Goal: Navigation & Orientation: Find specific page/section

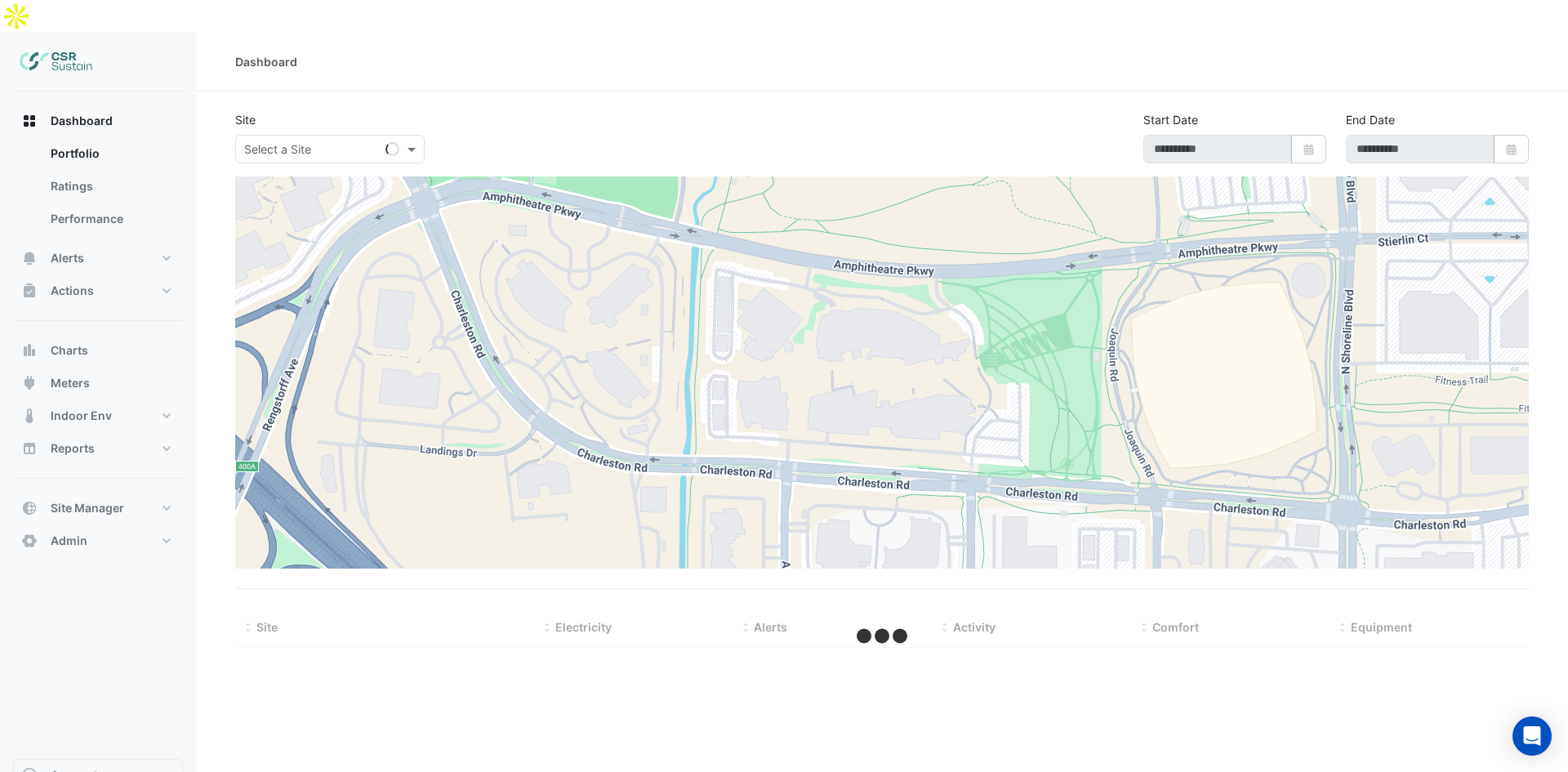
type input "**********"
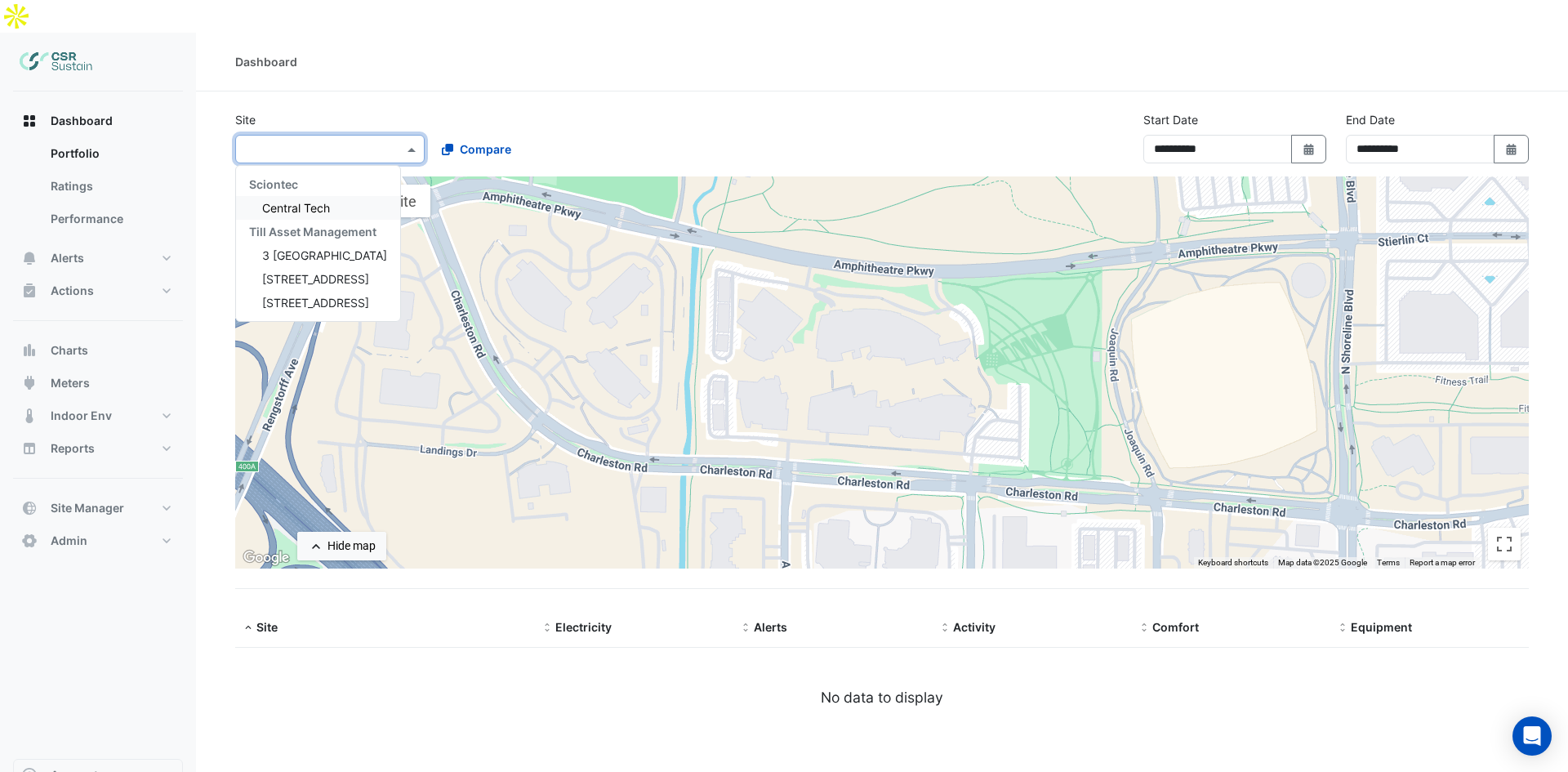
click at [311, 141] on input "text" at bounding box center [313, 150] width 139 height 17
click at [326, 248] on span "3 [GEOGRAPHIC_DATA]" at bounding box center [324, 255] width 125 height 14
select select "**"
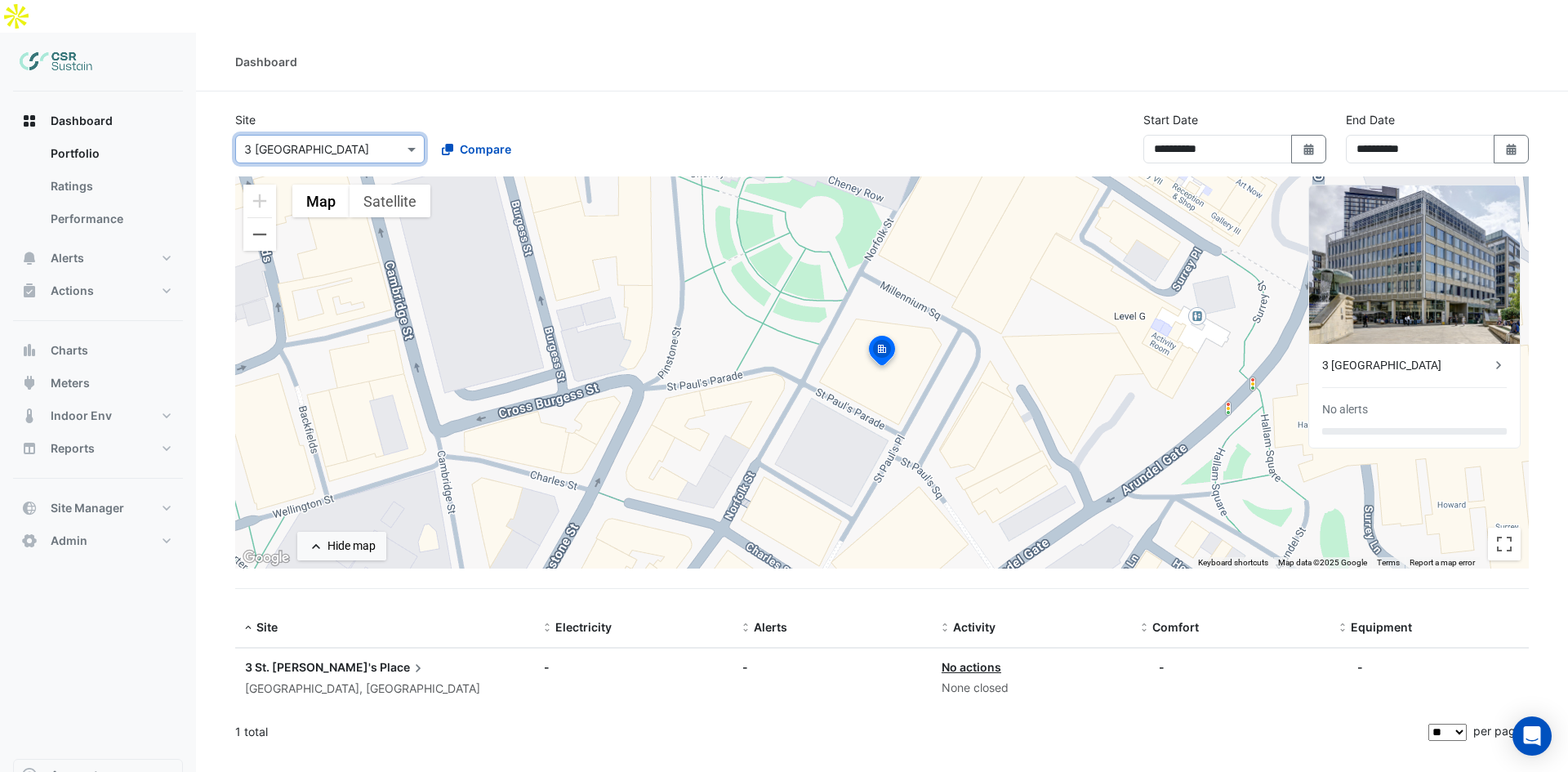
click at [311, 135] on div "Select a Site × [STREET_ADDRESS]" at bounding box center [330, 148] width 190 height 28
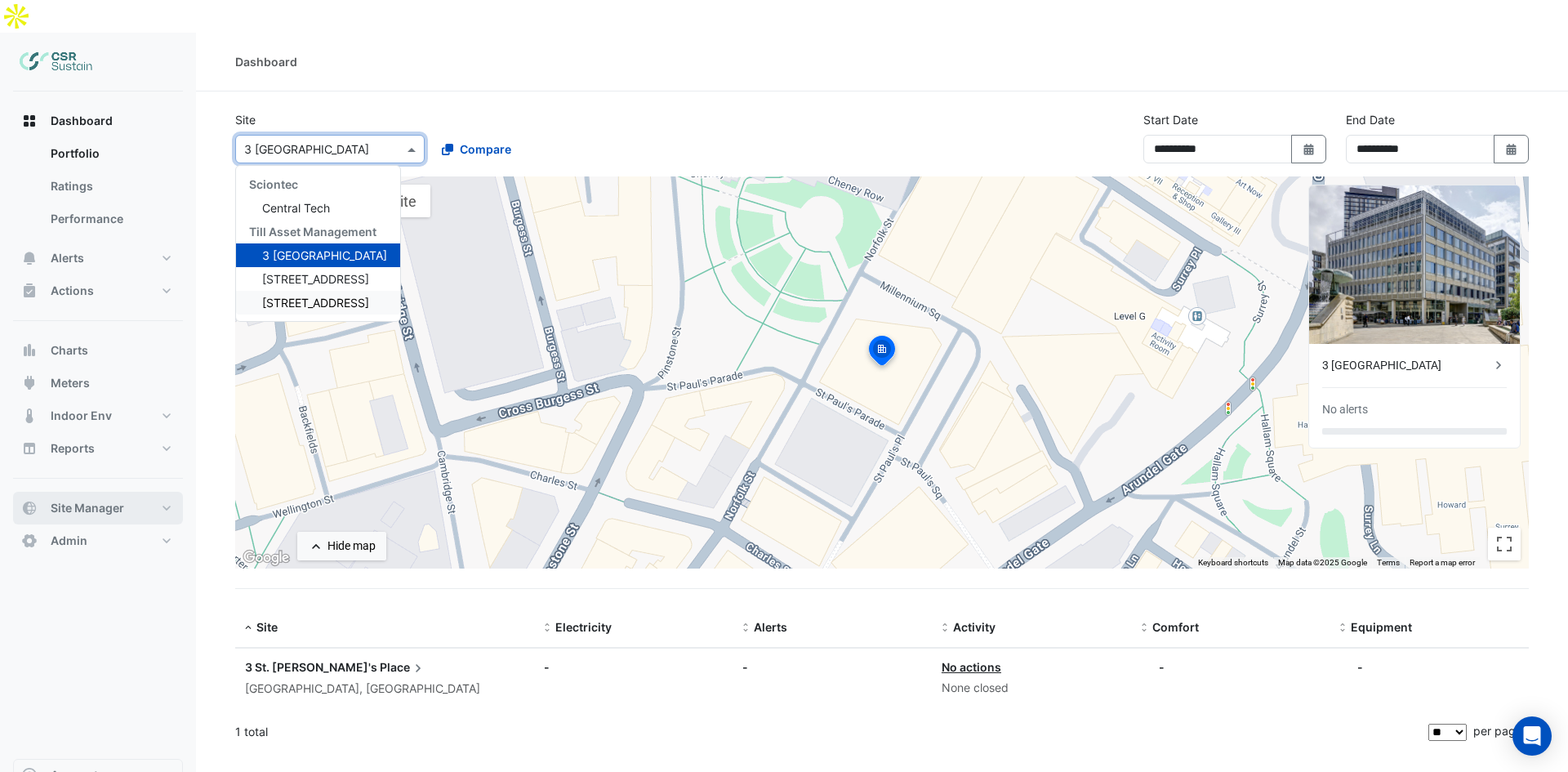
click at [96, 499] on span "Site Manager" at bounding box center [87, 507] width 73 height 16
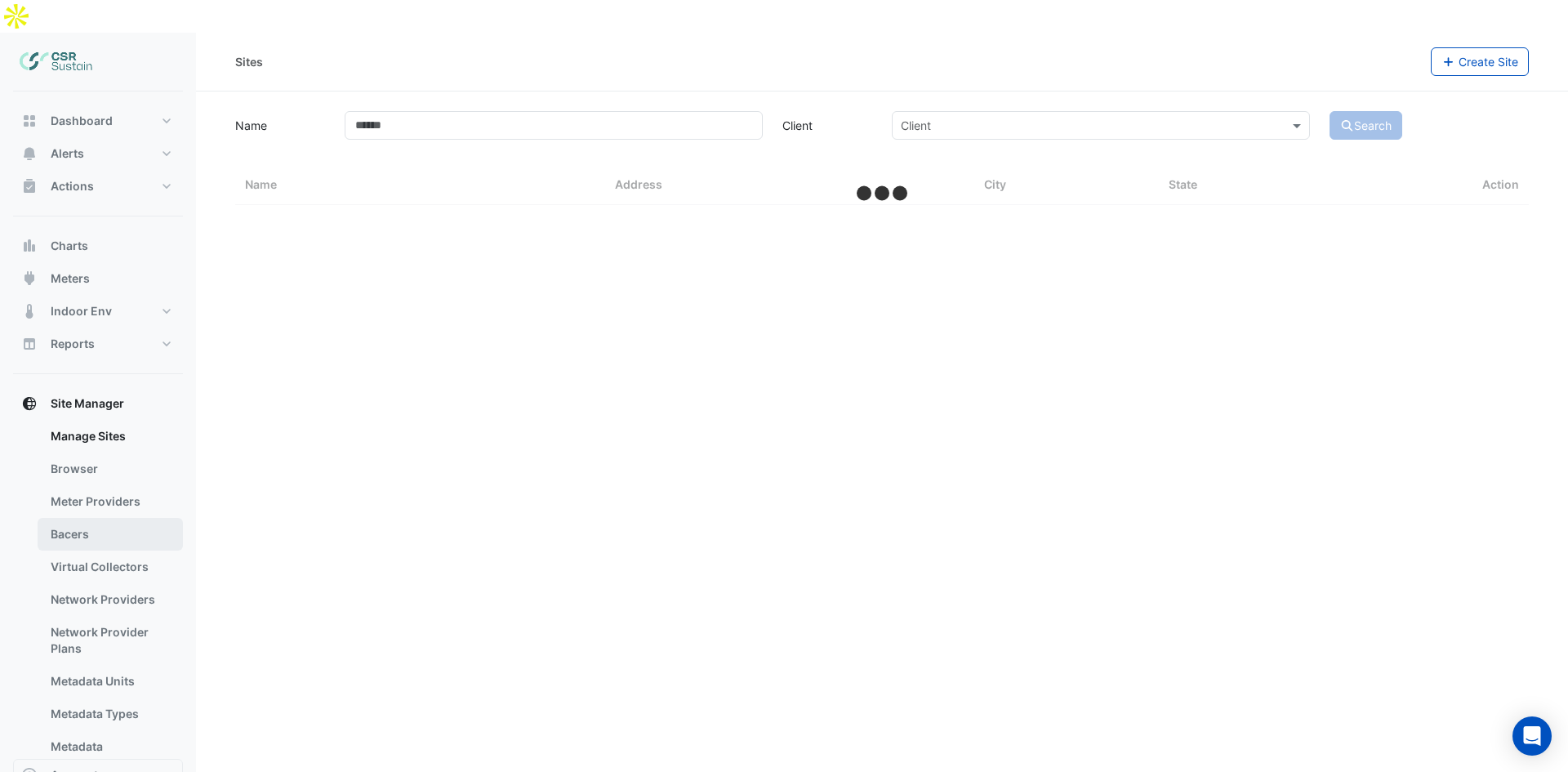
click at [110, 518] on link "Bacers" at bounding box center [110, 534] width 146 height 33
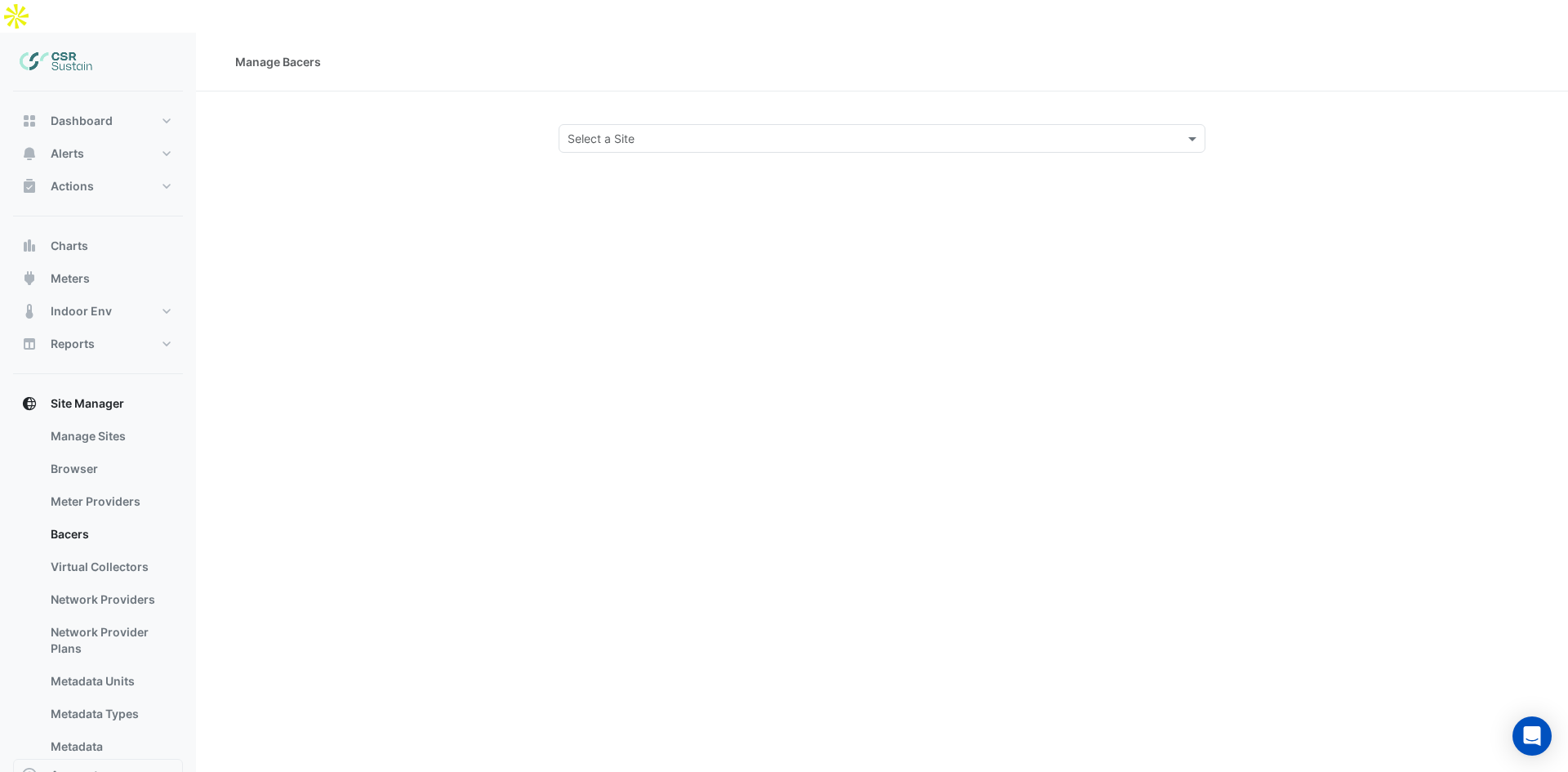
click at [730, 124] on div "Select a Site" at bounding box center [882, 138] width 647 height 28
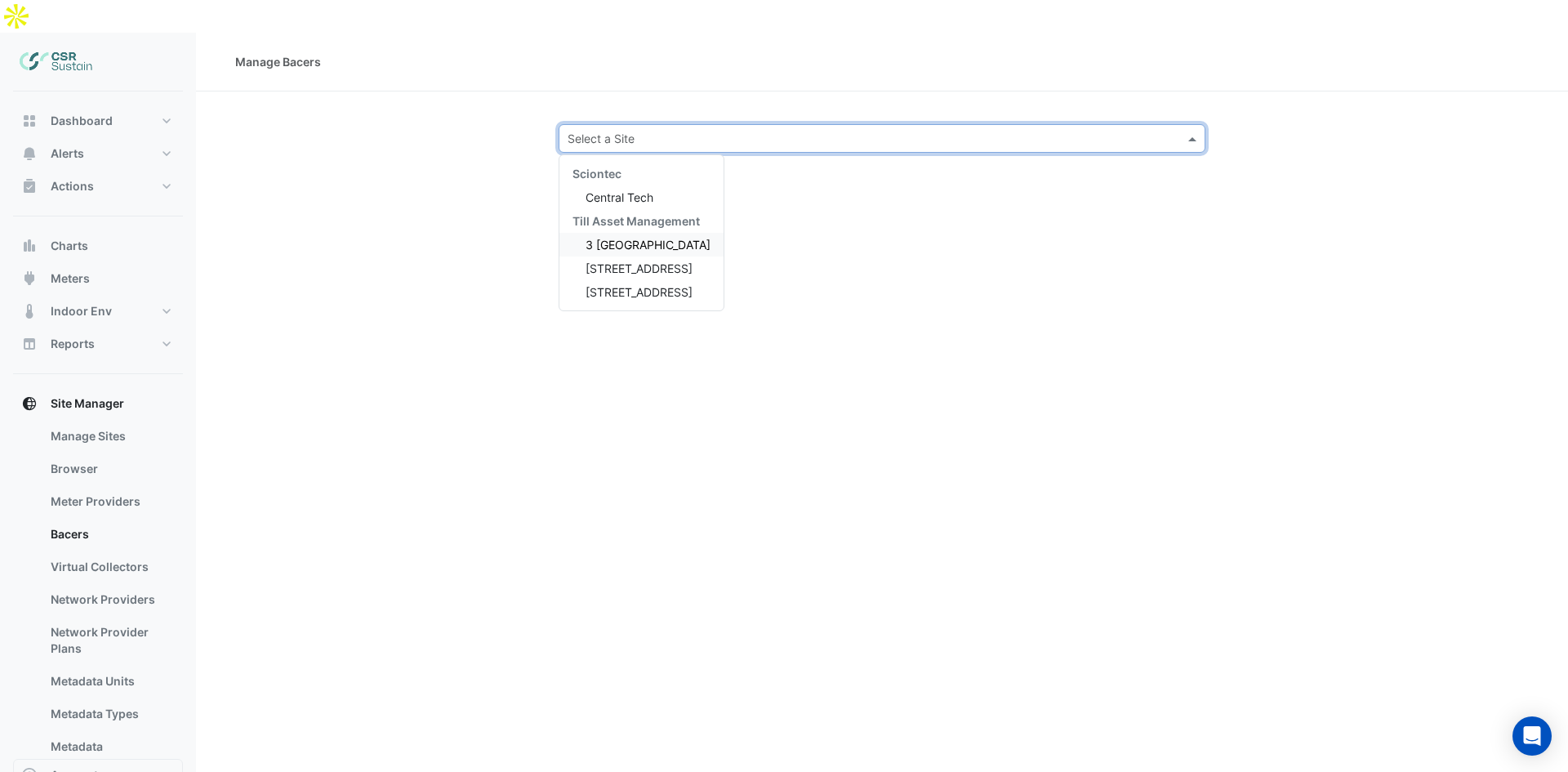
click at [611, 238] on span "3 [GEOGRAPHIC_DATA]" at bounding box center [648, 245] width 125 height 14
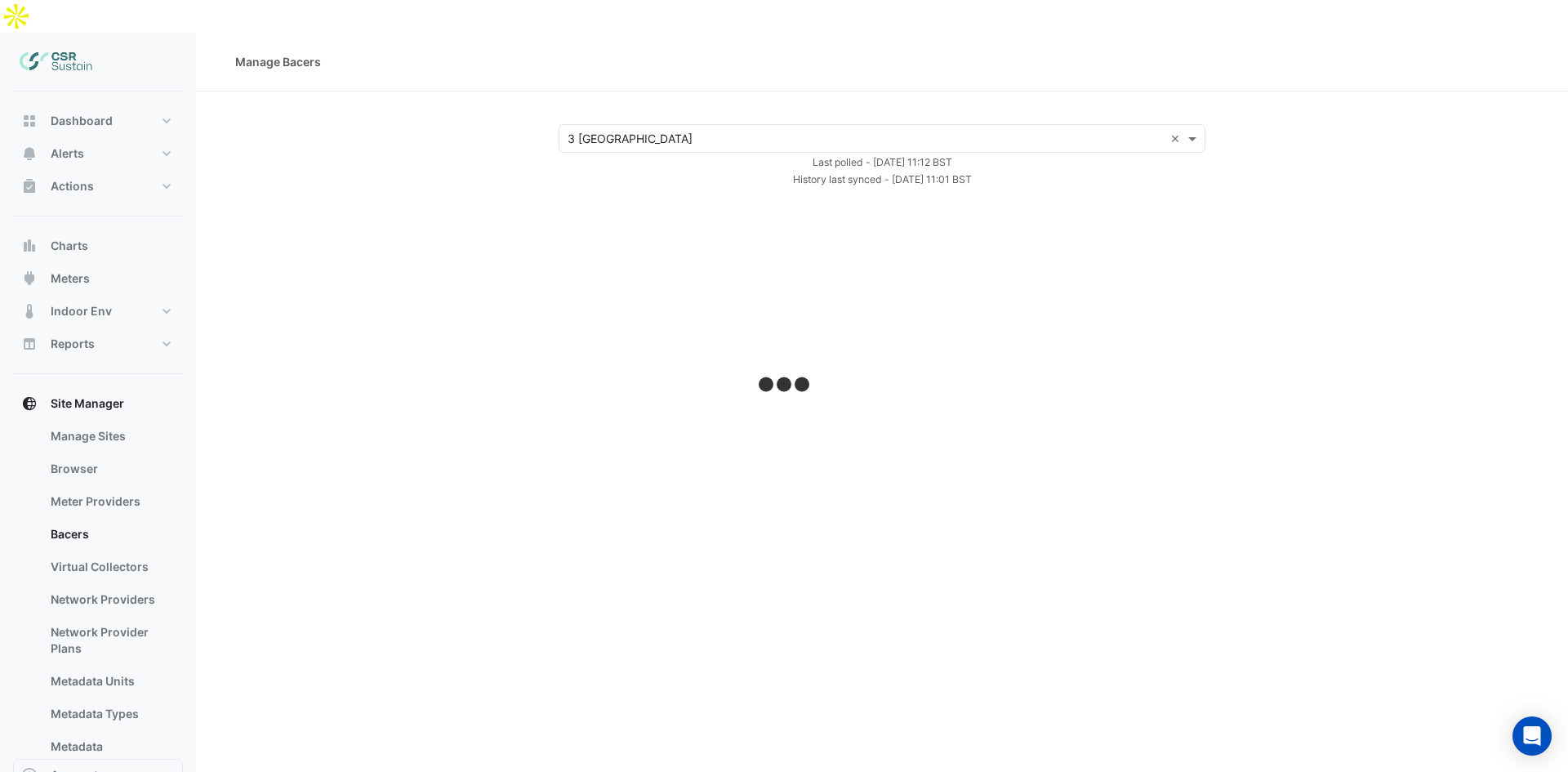
click at [651, 130] on input "text" at bounding box center [865, 139] width 596 height 17
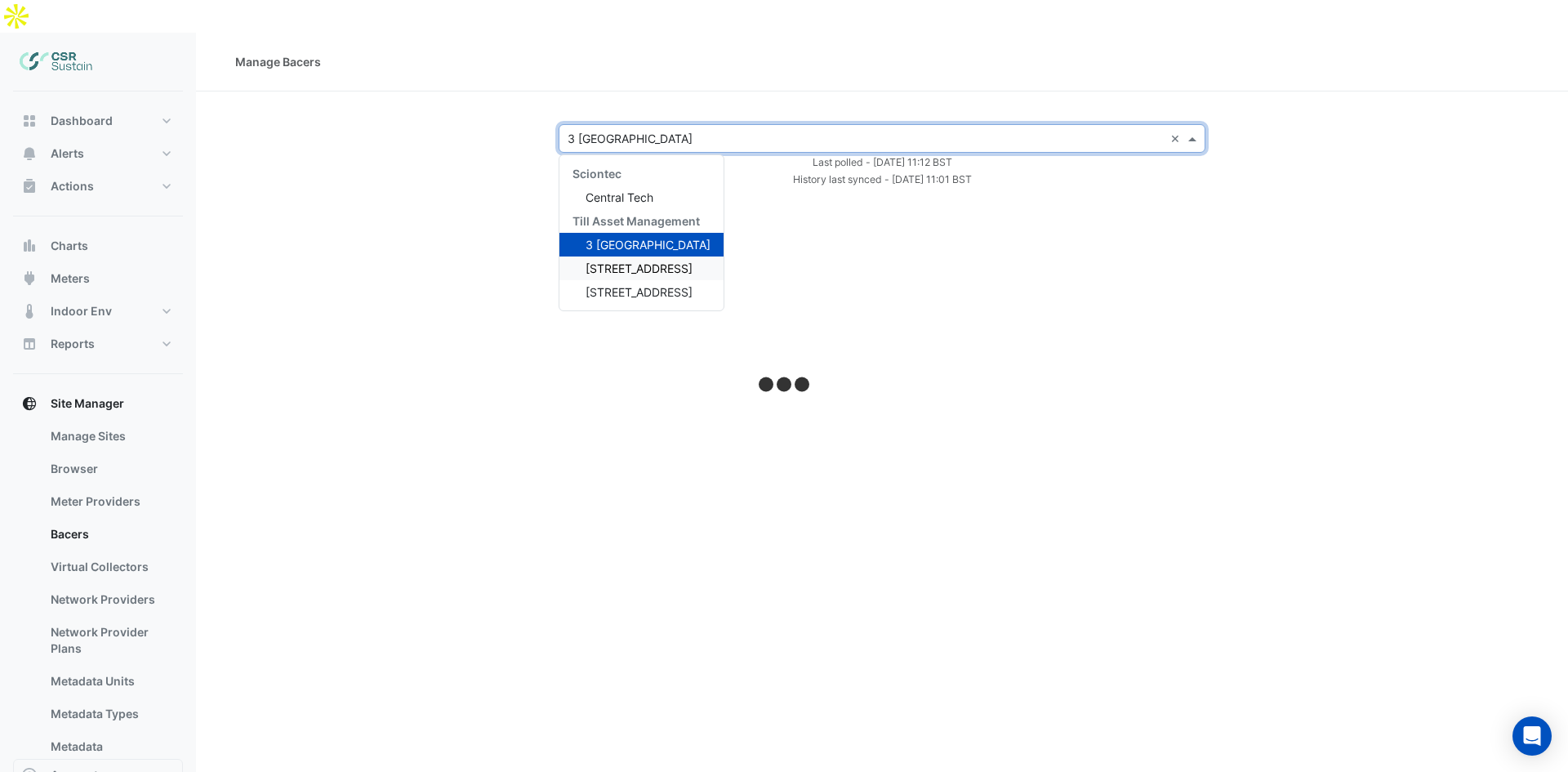
click at [622, 261] on span "[STREET_ADDRESS]" at bounding box center [639, 268] width 107 height 14
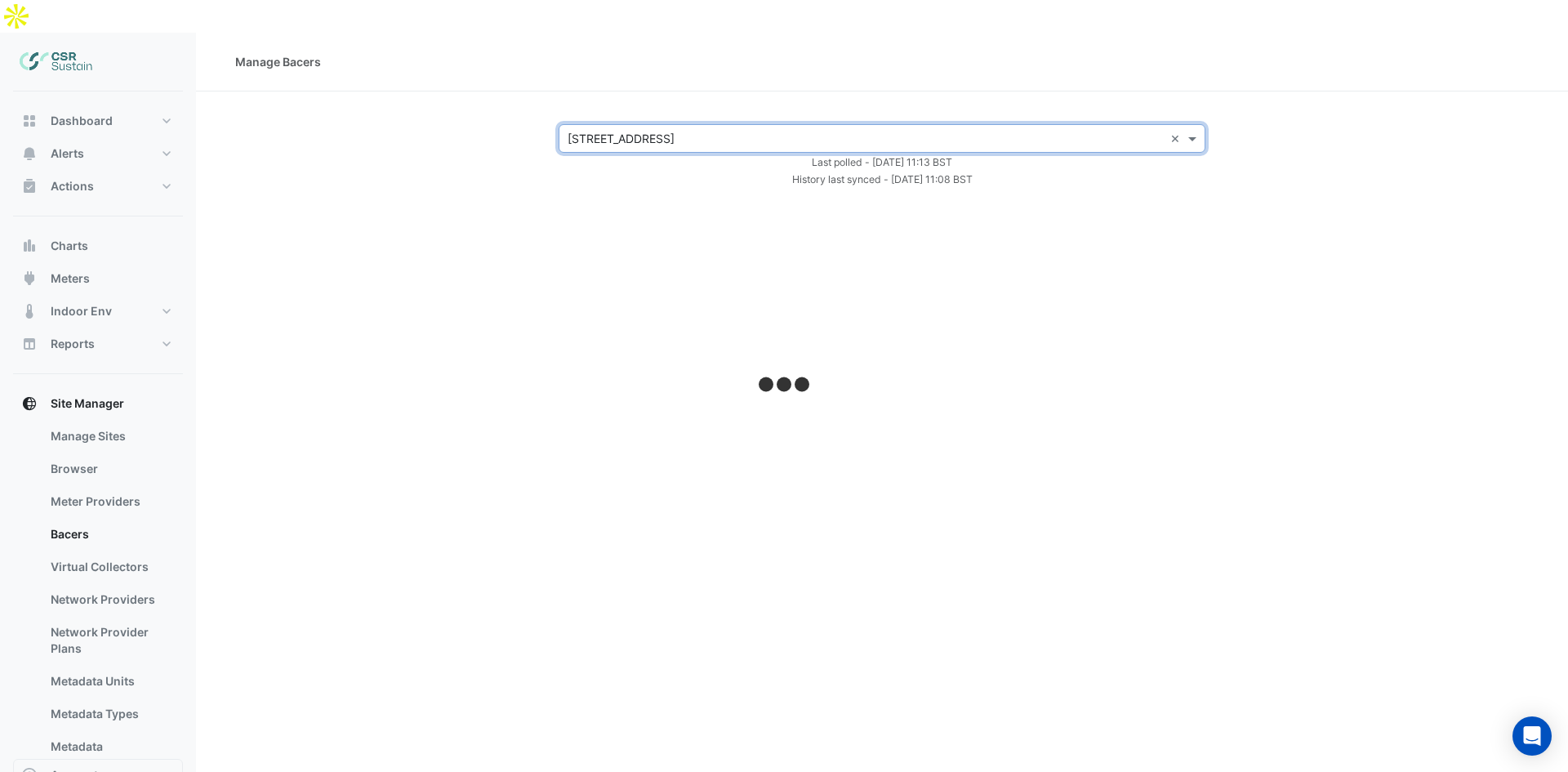
select select "**"
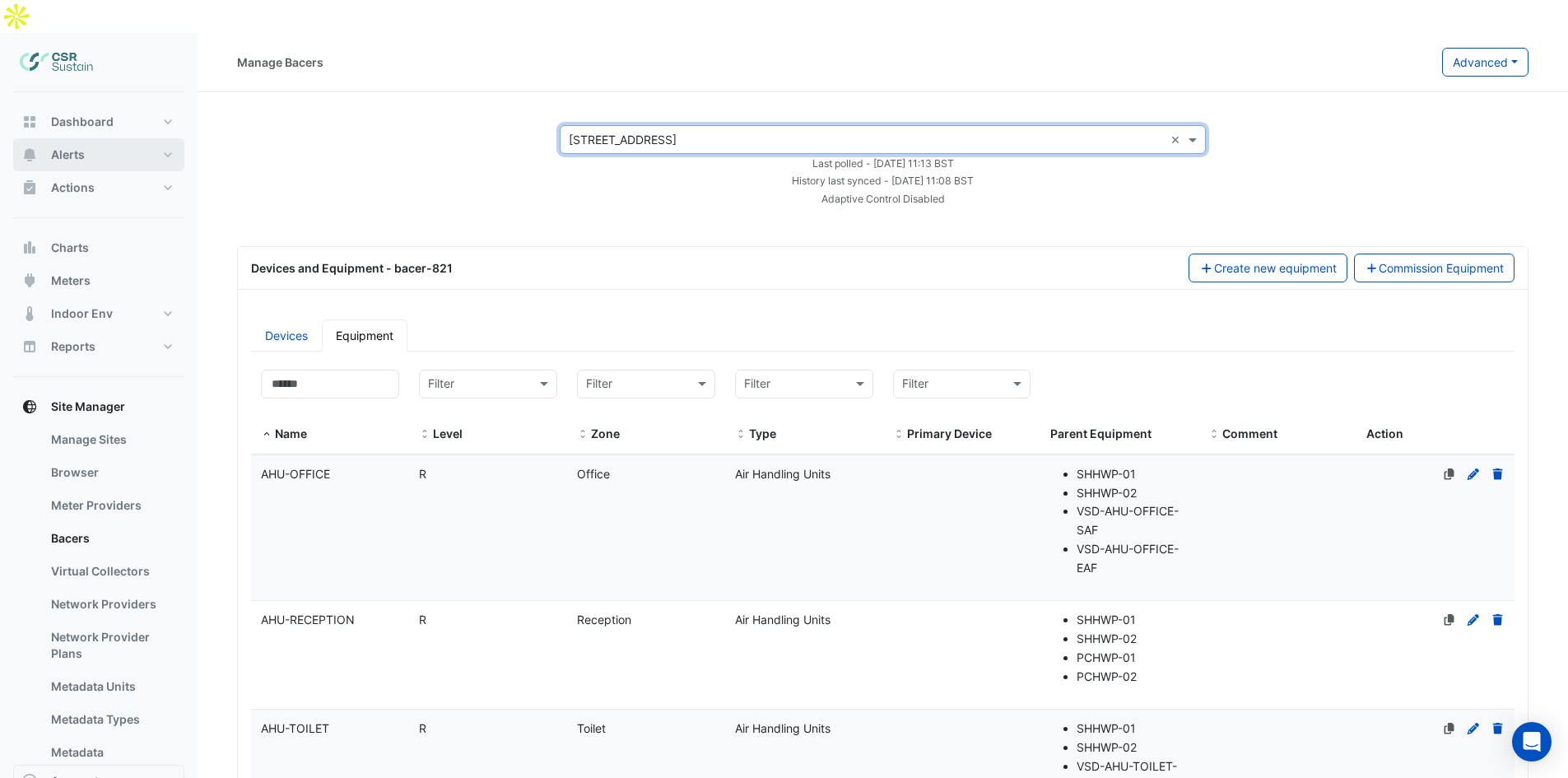
click at [100, 138] on button "Alerts" at bounding box center [98, 155] width 171 height 33
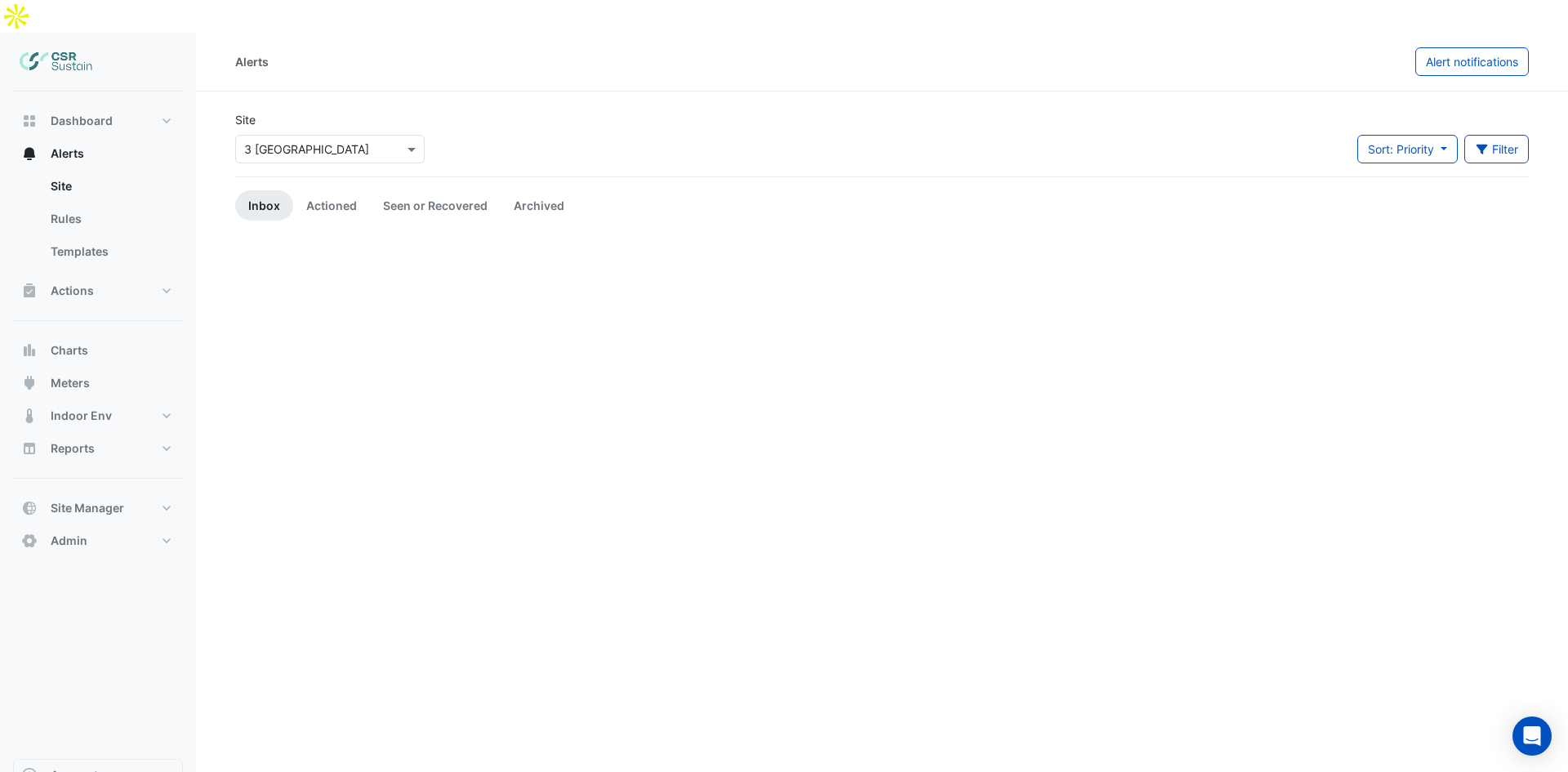
click at [285, 141] on input "text" at bounding box center [313, 150] width 139 height 17
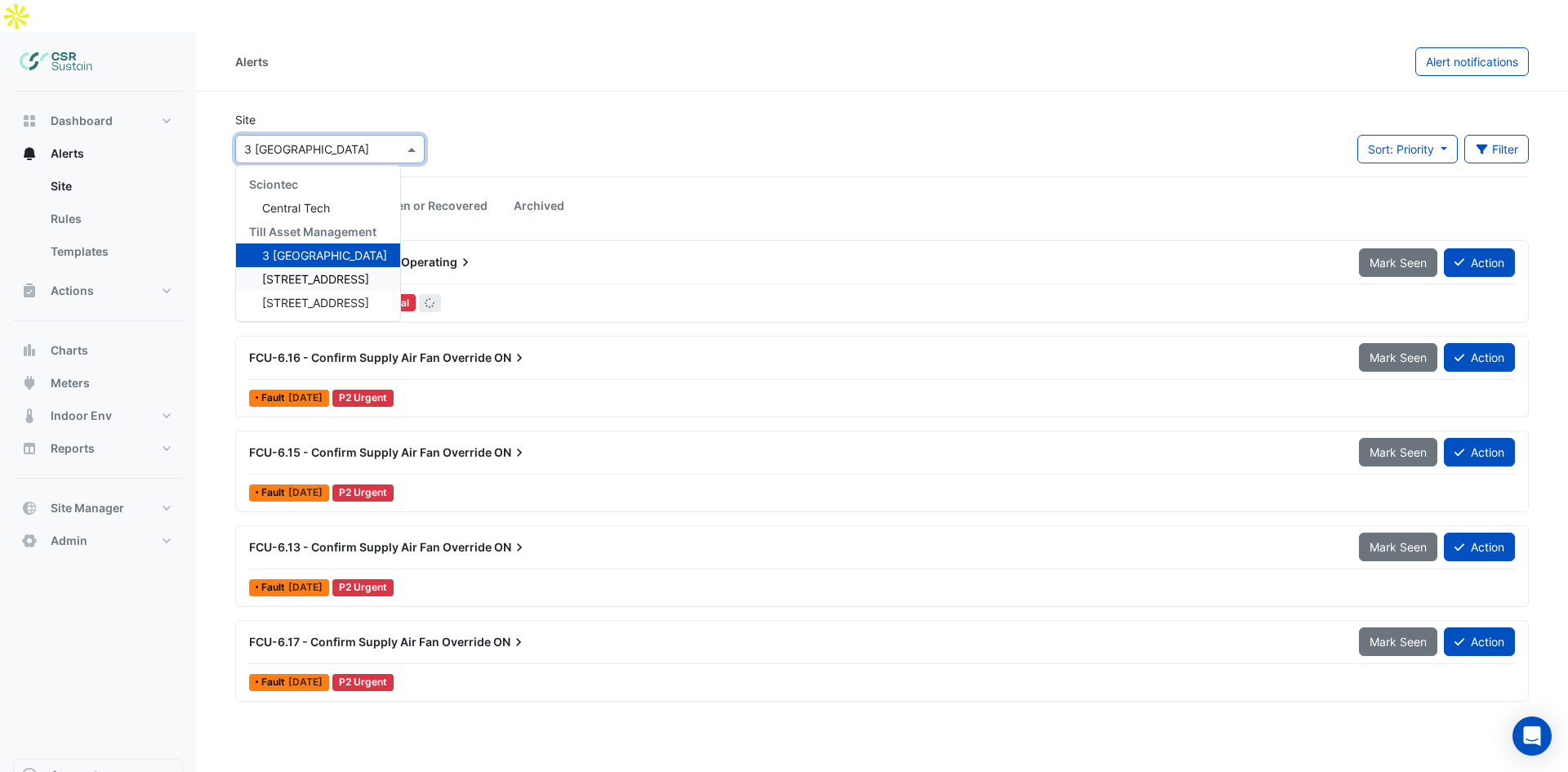
click at [298, 267] on div "[STREET_ADDRESS]" at bounding box center [318, 279] width 164 height 23
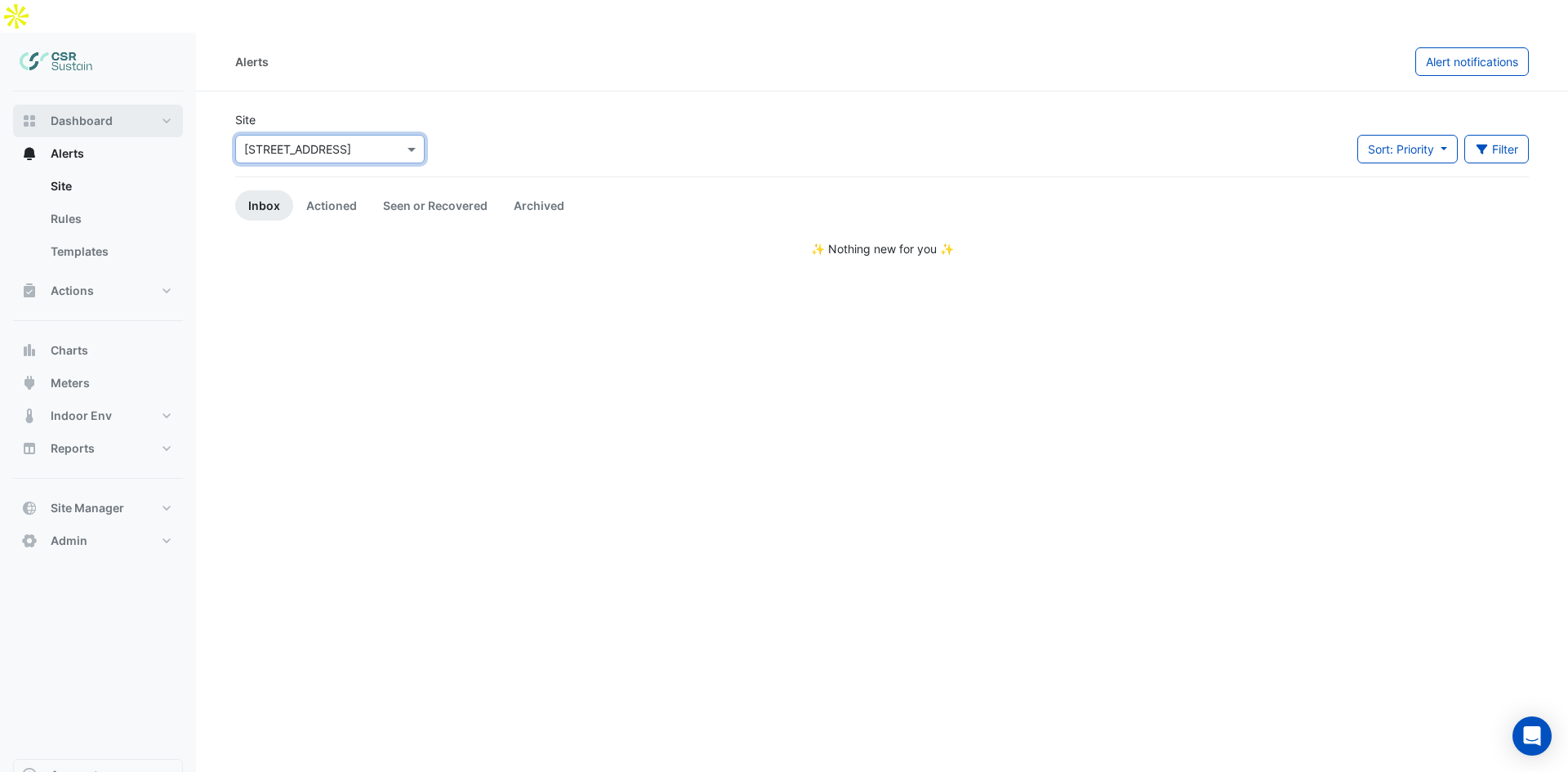
drag, startPoint x: 69, startPoint y: 82, endPoint x: 125, endPoint y: 100, distance: 58.8
click at [69, 113] on span "Dashboard" at bounding box center [82, 121] width 62 height 16
select select "**"
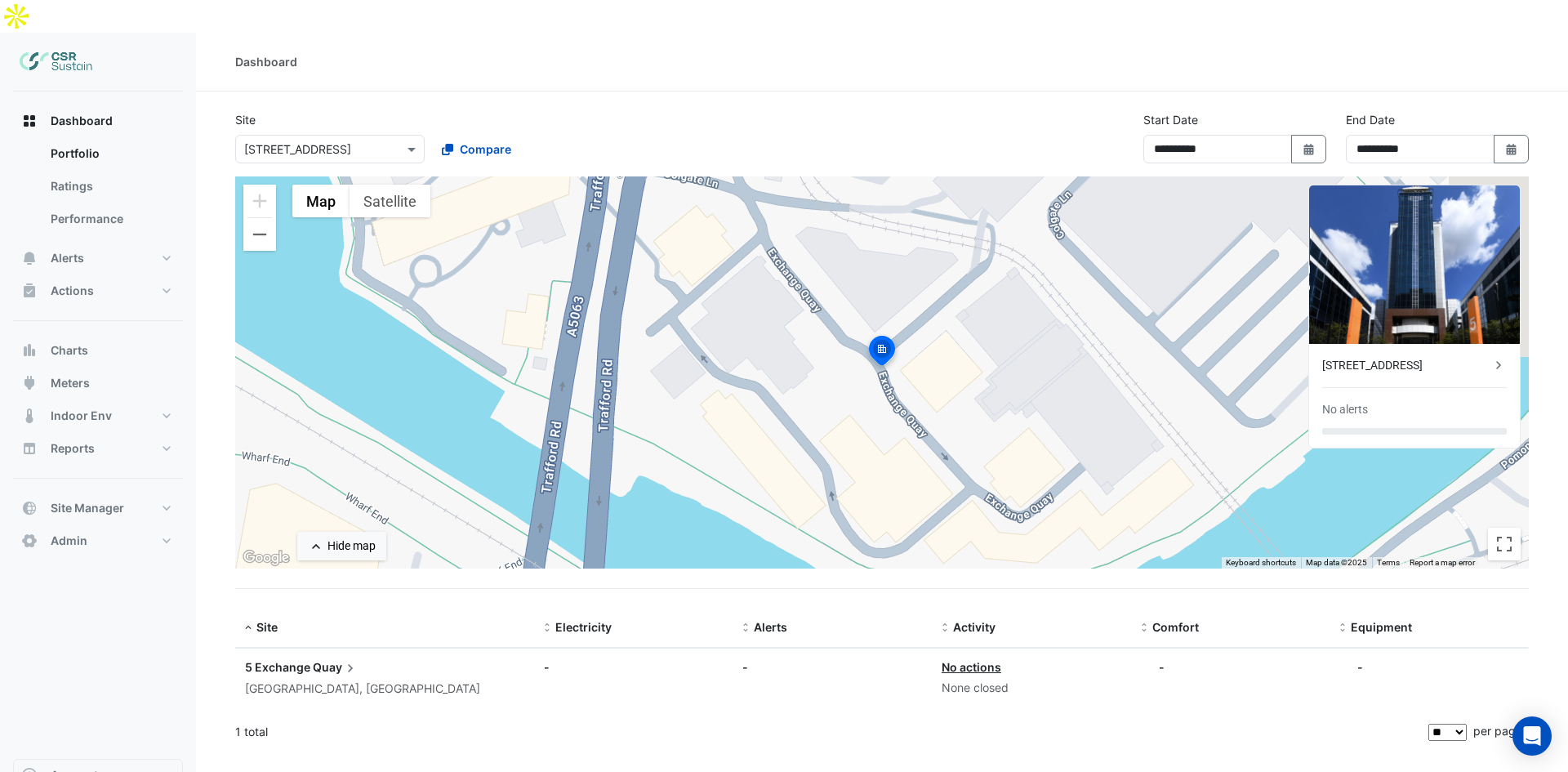
click at [1404, 357] on div "[STREET_ADDRESS]" at bounding box center [1406, 366] width 168 height 17
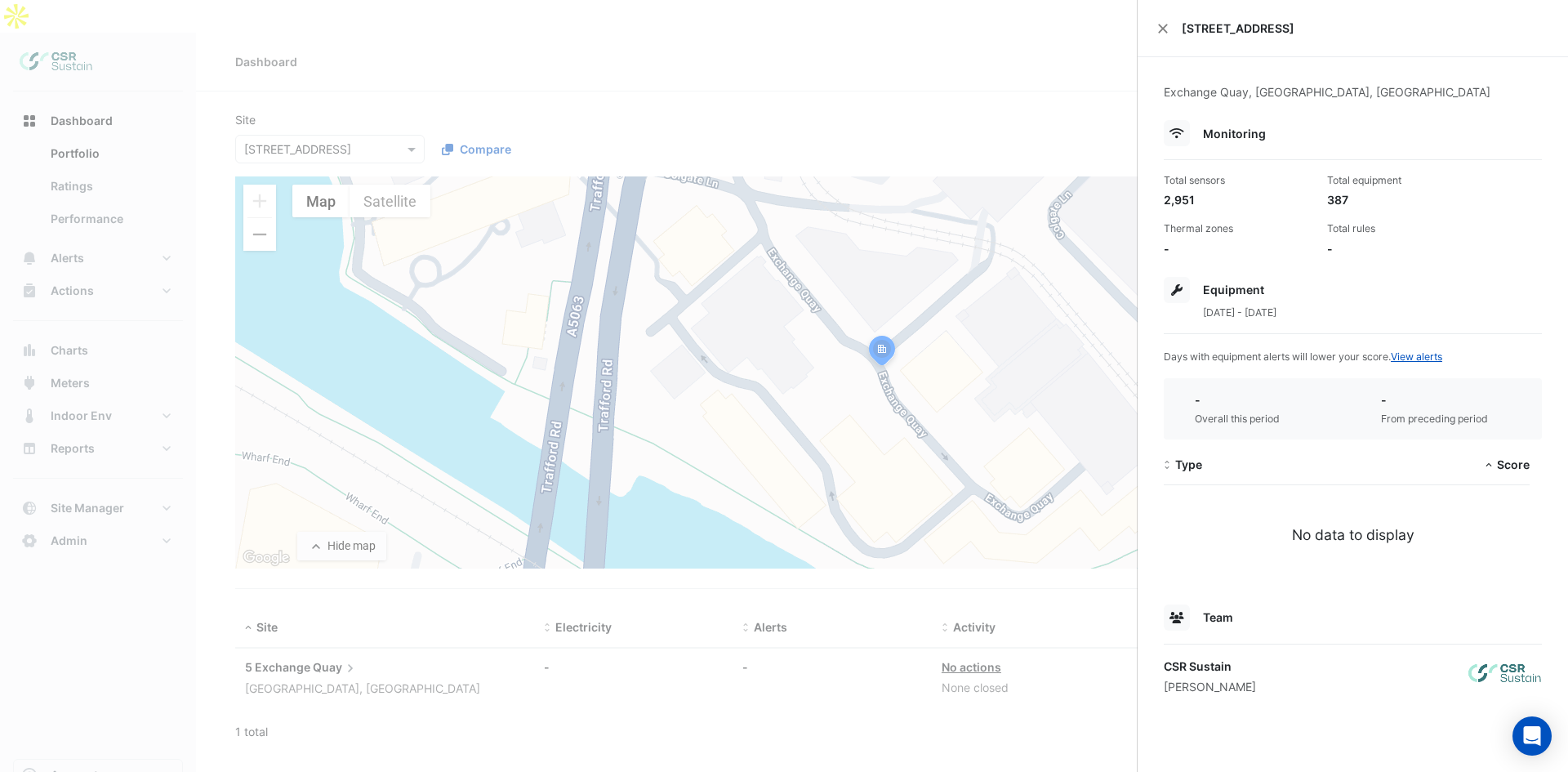
click at [541, 551] on ngb-offcanvas-backdrop at bounding box center [784, 386] width 1568 height 772
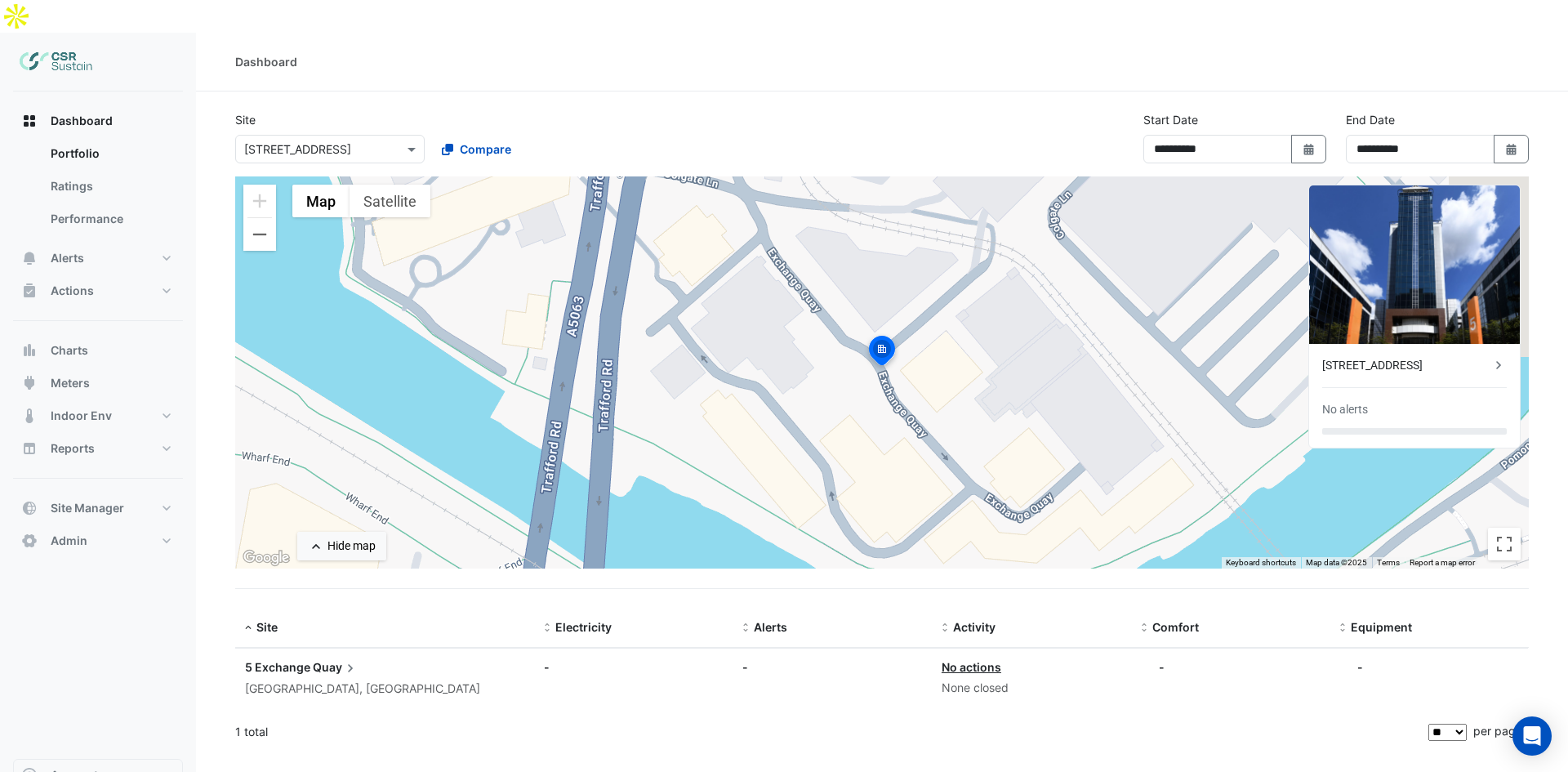
drag, startPoint x: 712, startPoint y: 629, endPoint x: 482, endPoint y: 625, distance: 230.0
click at [482, 658] on div "5 Exchange Quay" at bounding box center [385, 667] width 279 height 18
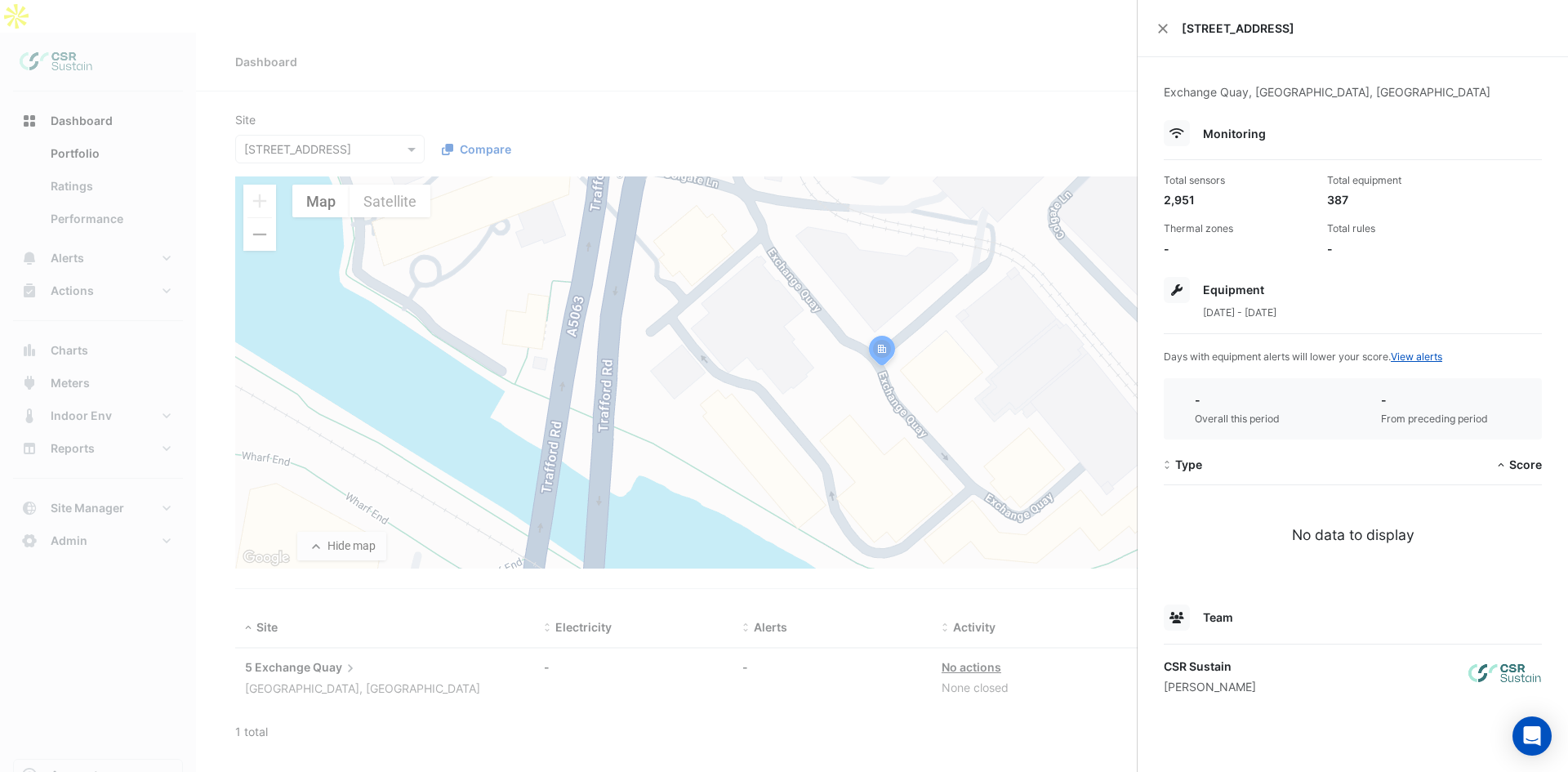
click at [745, 680] on ngb-offcanvas-backdrop at bounding box center [784, 386] width 1568 height 772
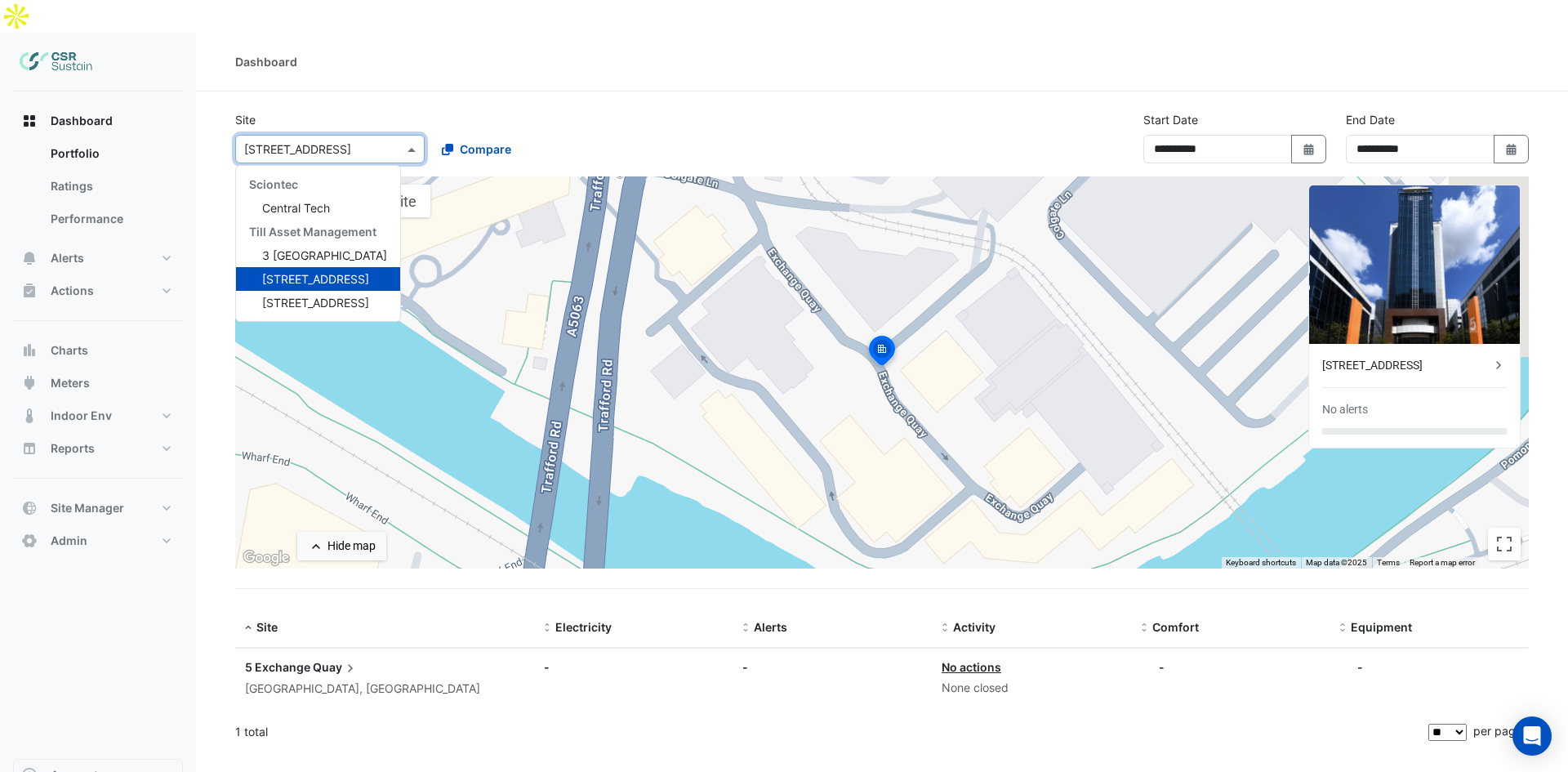
click at [368, 135] on div "Select a Site × [STREET_ADDRESS]" at bounding box center [330, 148] width 190 height 28
click at [329, 296] on span "[STREET_ADDRESS]" at bounding box center [316, 303] width 107 height 14
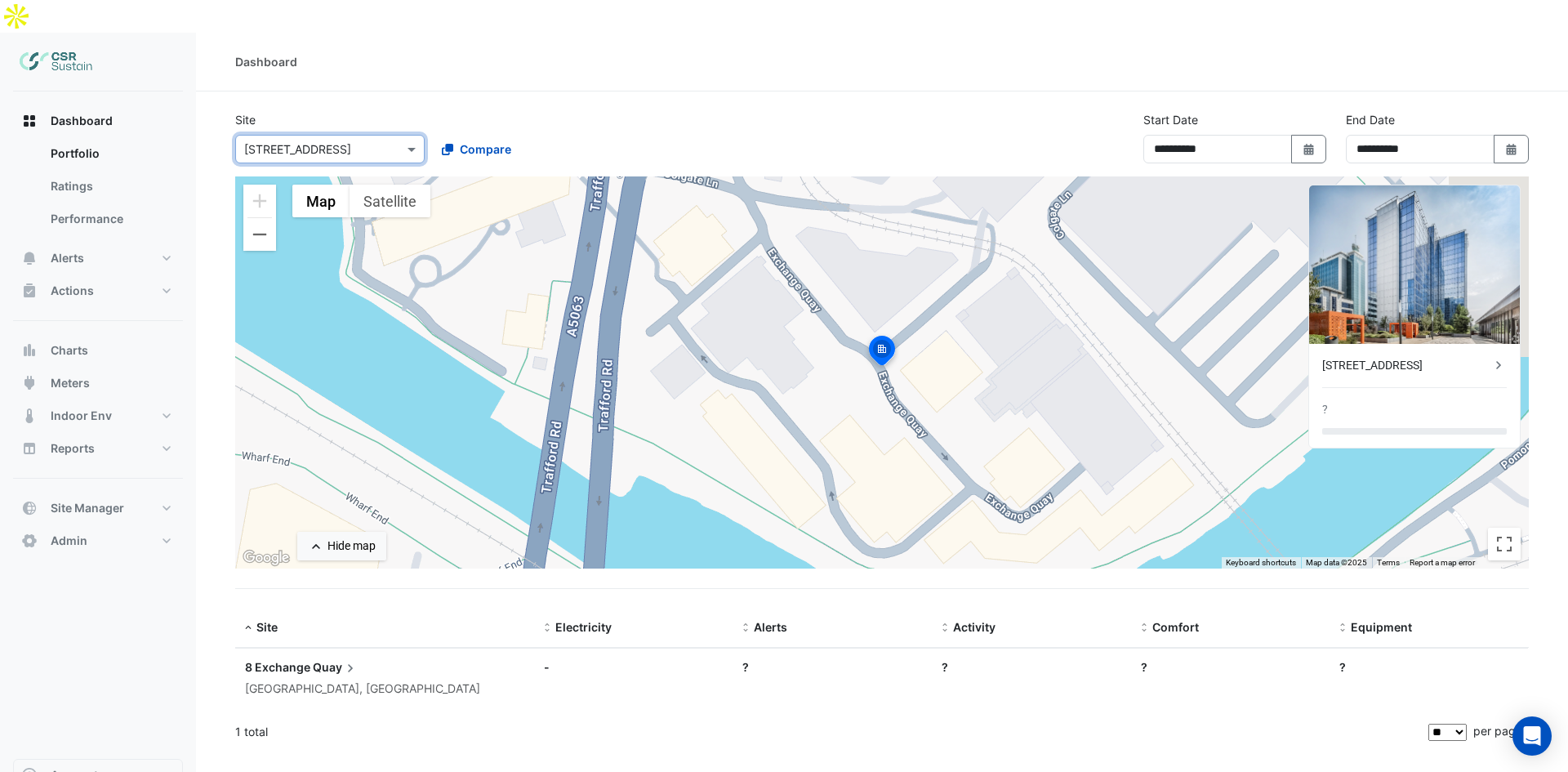
click at [1409, 357] on div "[STREET_ADDRESS]" at bounding box center [1406, 366] width 168 height 17
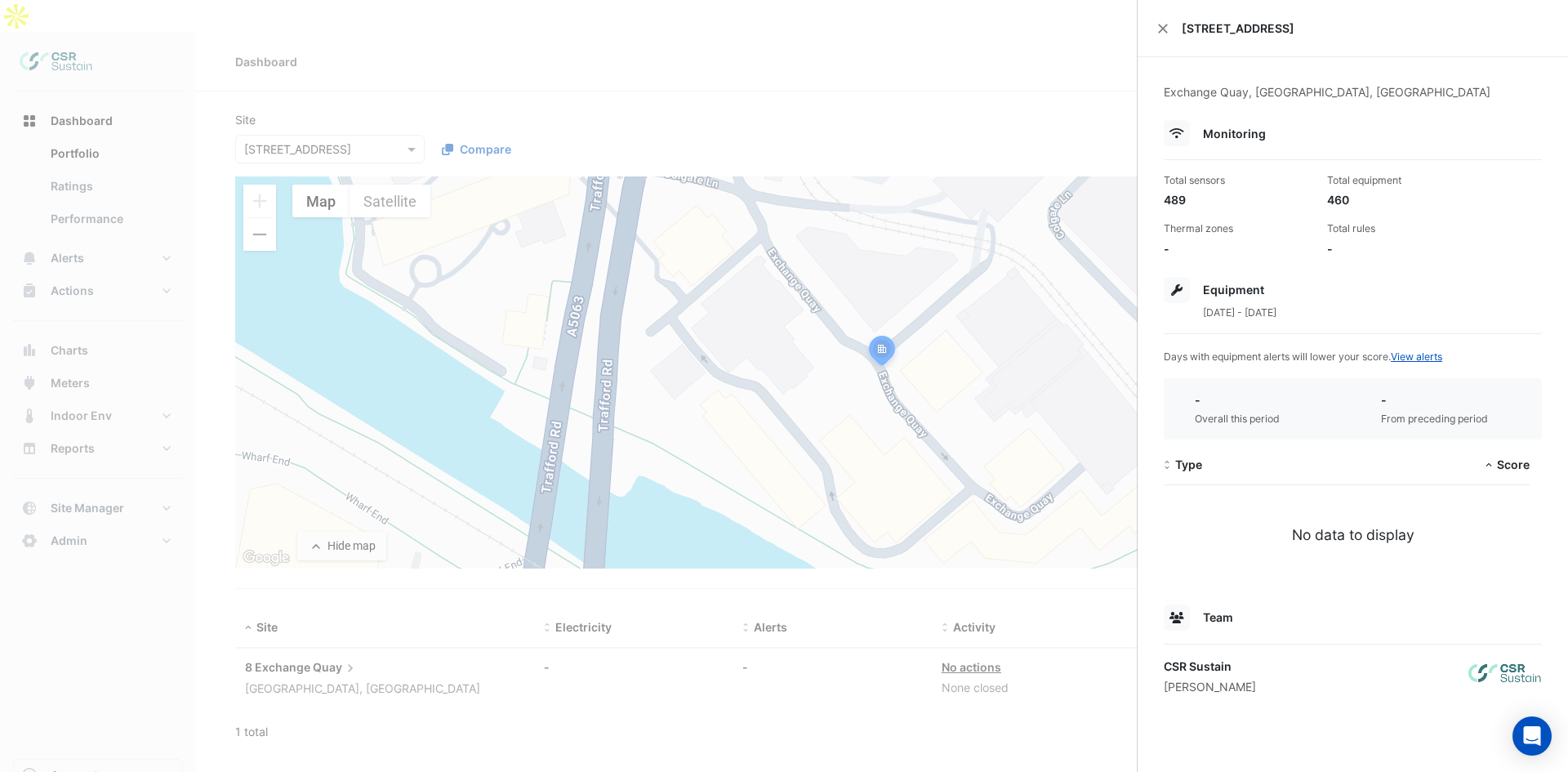
click at [1022, 414] on ngb-offcanvas-backdrop at bounding box center [784, 386] width 1568 height 772
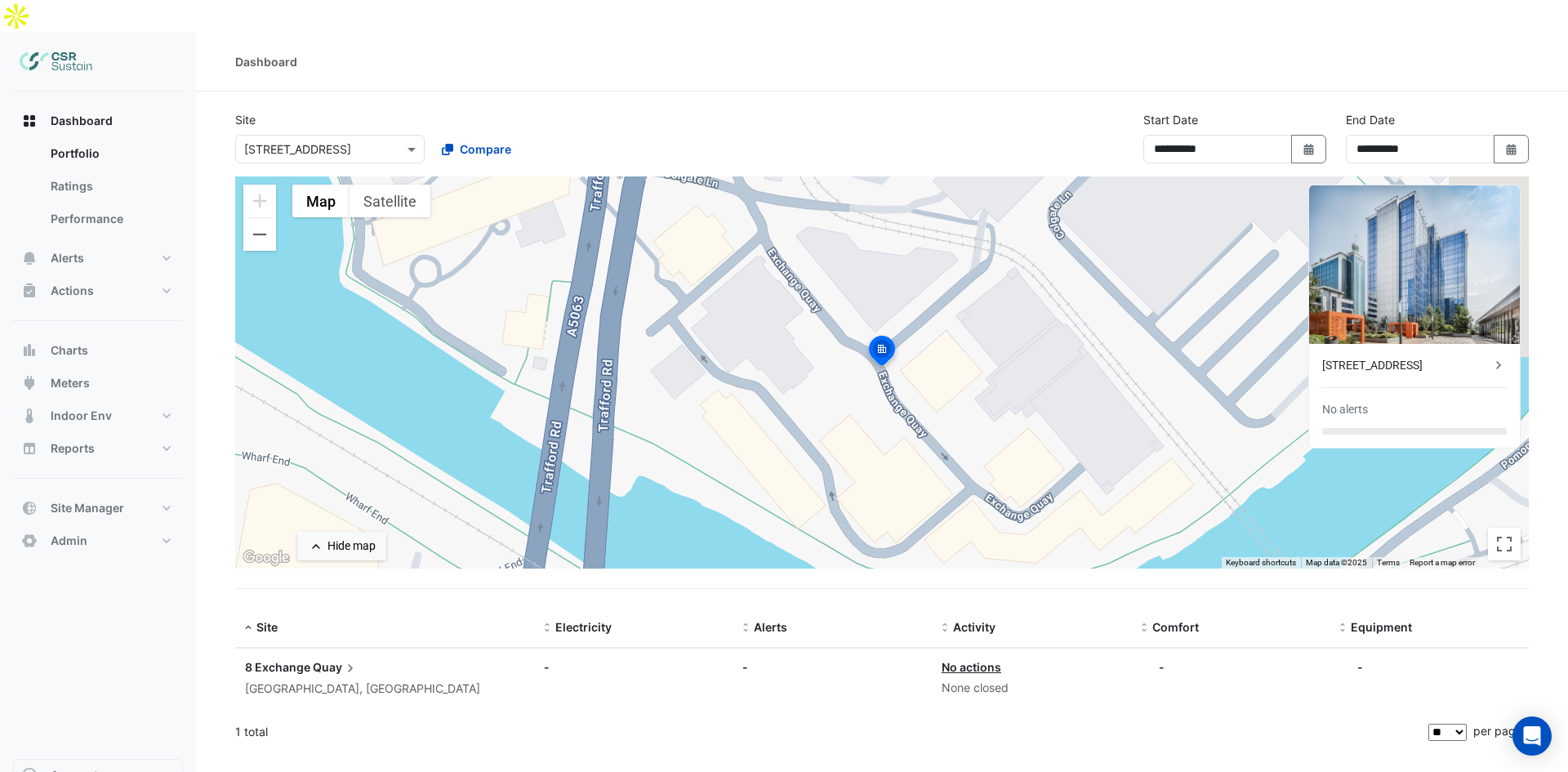
click at [343, 141] on input "text" at bounding box center [313, 150] width 139 height 17
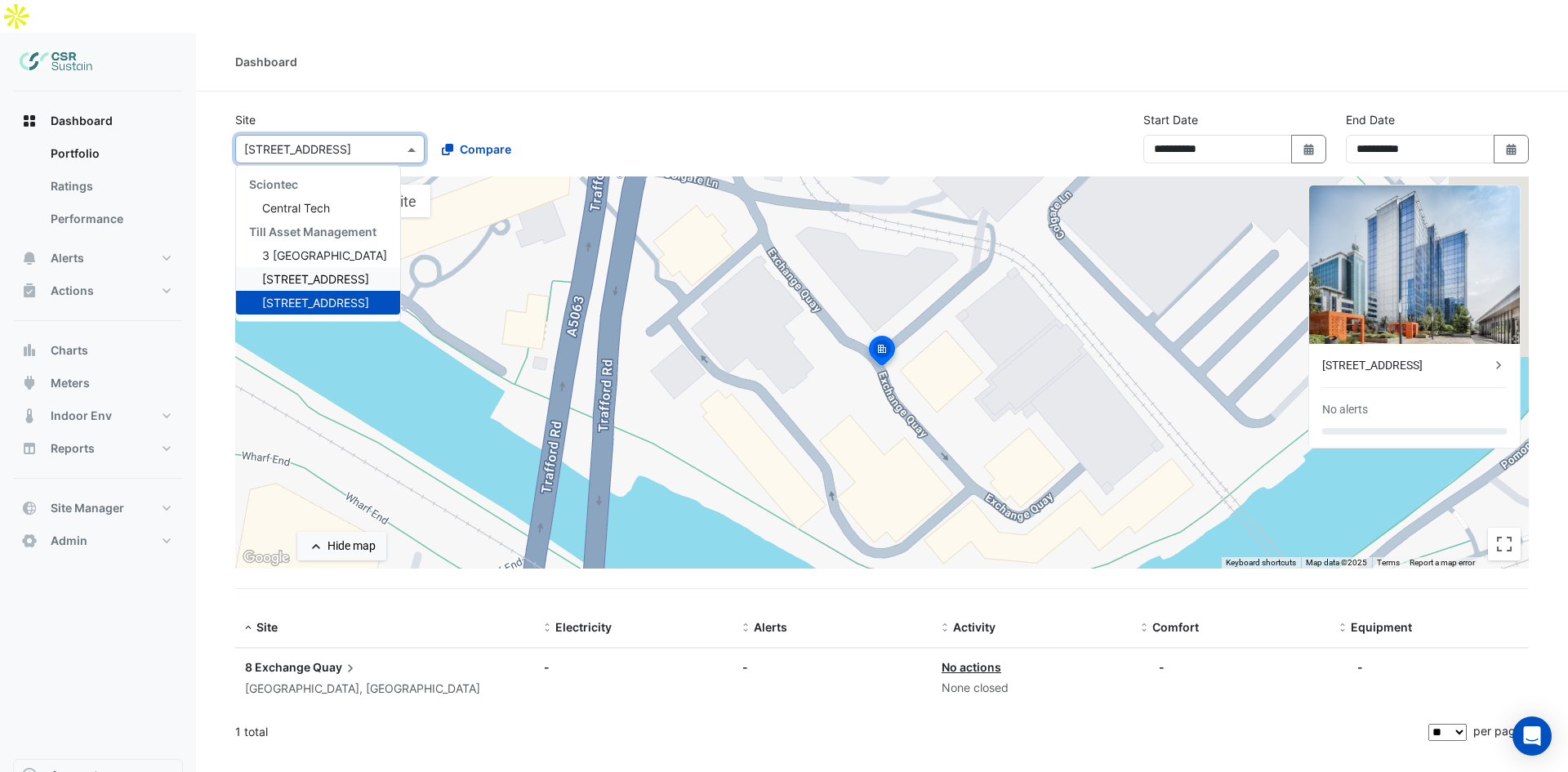
drag, startPoint x: 270, startPoint y: 252, endPoint x: 329, endPoint y: 241, distance: 60.0
click at [270, 272] on span "[STREET_ADDRESS]" at bounding box center [316, 279] width 107 height 14
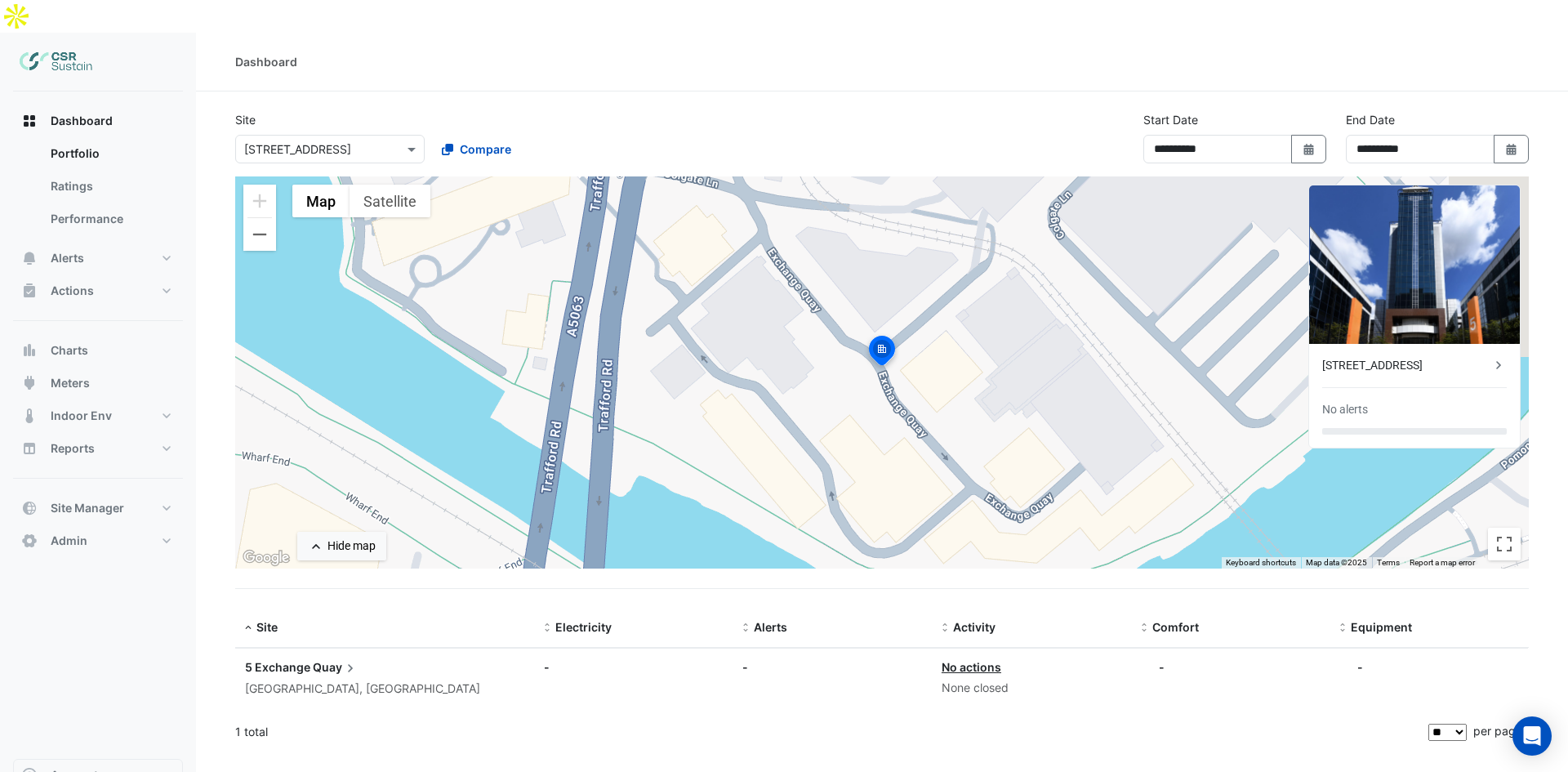
click at [1452, 357] on div "[STREET_ADDRESS]" at bounding box center [1406, 366] width 168 height 17
click at [1012, 245] on ngb-offcanvas-backdrop at bounding box center [784, 386] width 1568 height 772
